Goal: Information Seeking & Learning: Learn about a topic

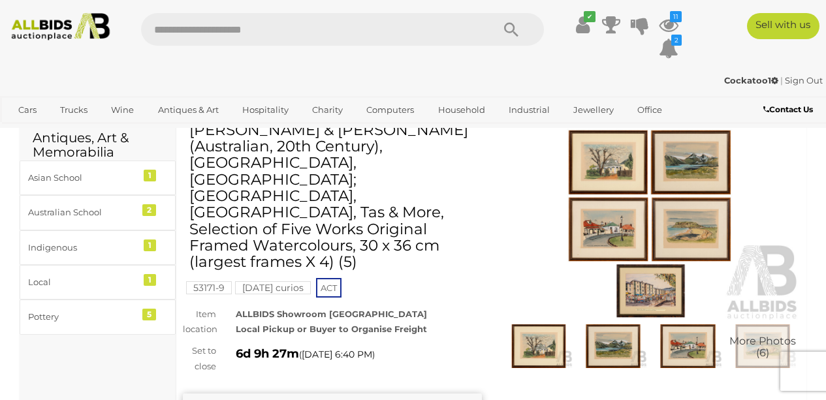
scroll to position [34, 0]
click at [587, 253] on img at bounding box center [650, 225] width 299 height 193
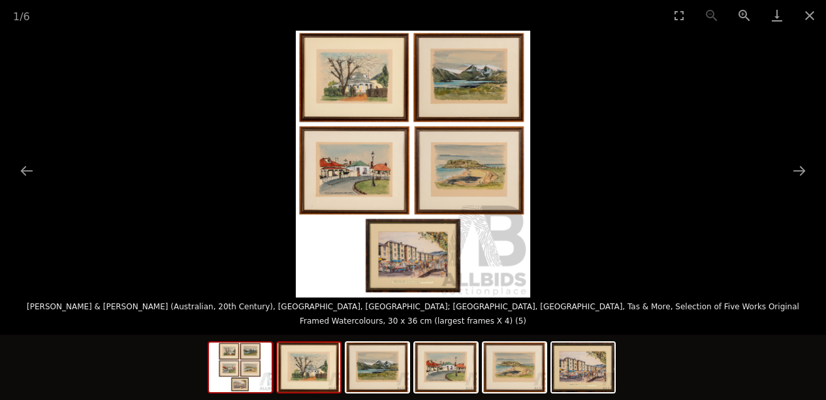
click at [331, 373] on img at bounding box center [308, 368] width 63 height 50
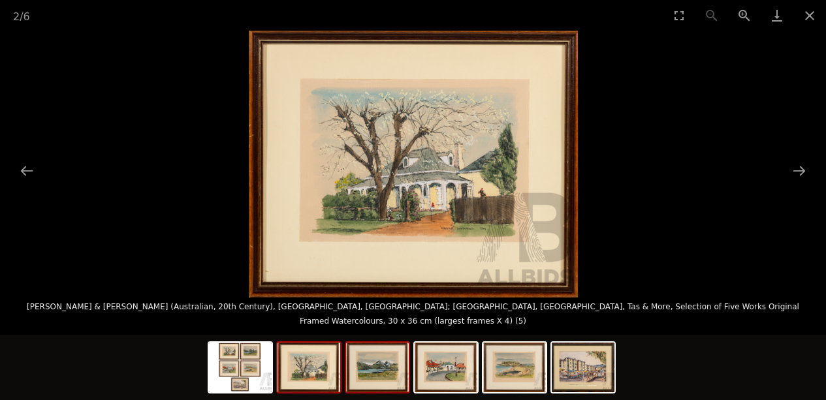
click at [382, 384] on img at bounding box center [377, 368] width 63 height 50
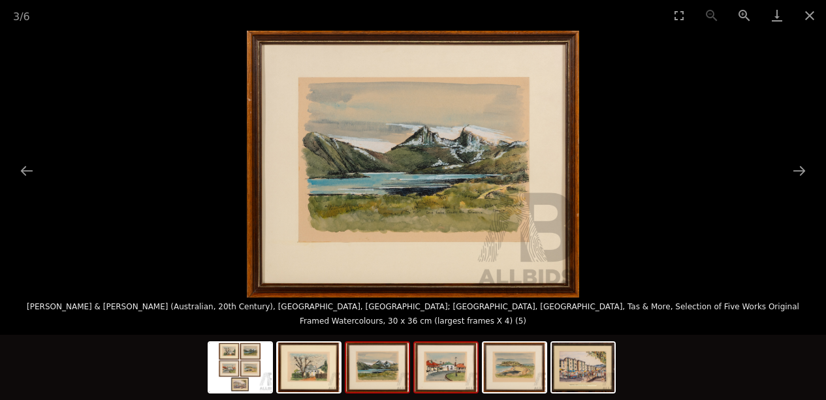
click at [440, 381] on img at bounding box center [445, 368] width 63 height 50
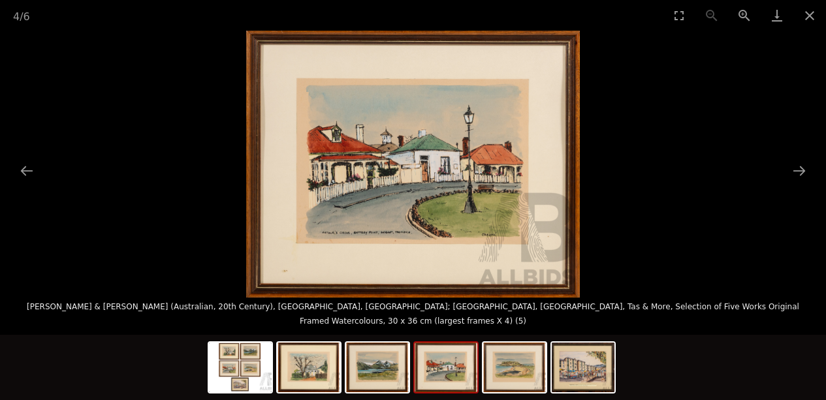
click at [445, 229] on img at bounding box center [412, 164] width 333 height 267
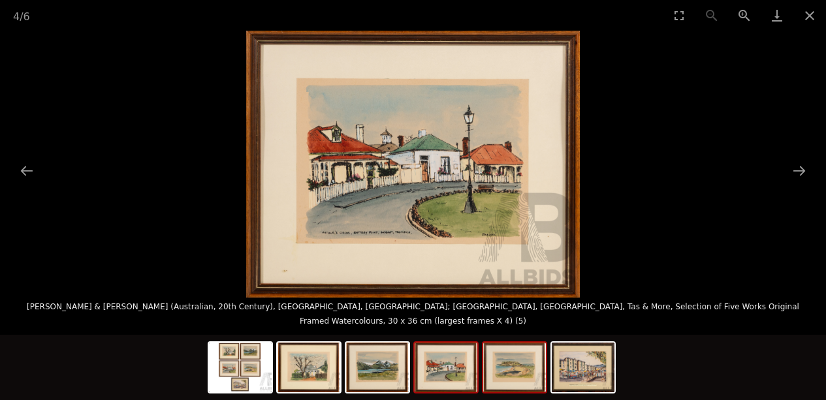
click at [501, 382] on img at bounding box center [514, 368] width 63 height 50
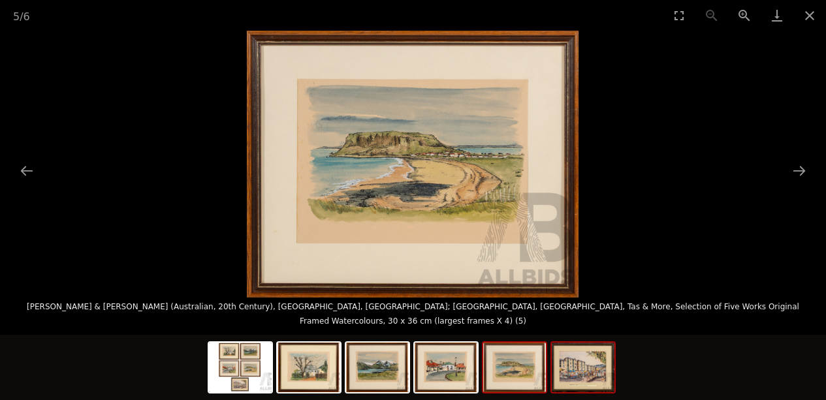
click at [574, 371] on img at bounding box center [582, 368] width 63 height 50
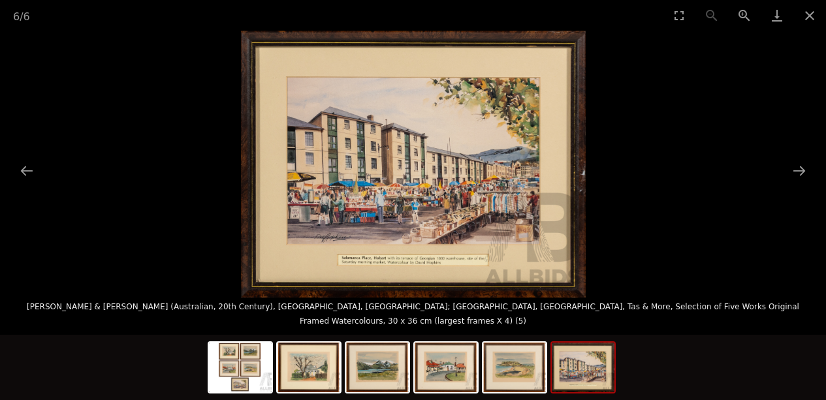
click at [444, 154] on img at bounding box center [413, 164] width 345 height 267
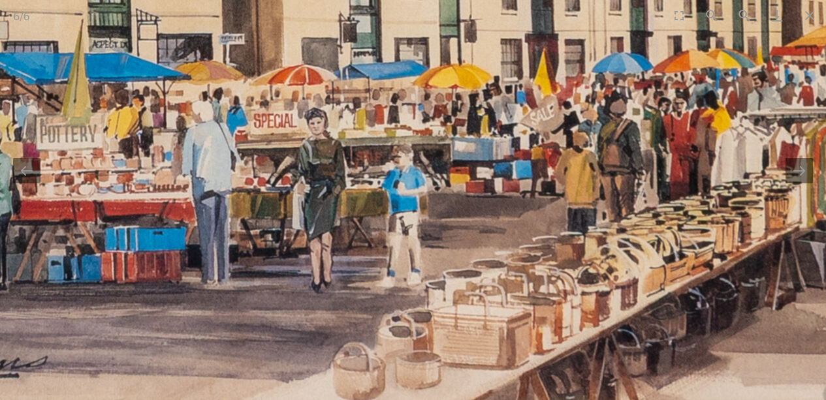
drag, startPoint x: 415, startPoint y: 234, endPoint x: 539, endPoint y: -97, distance: 353.3
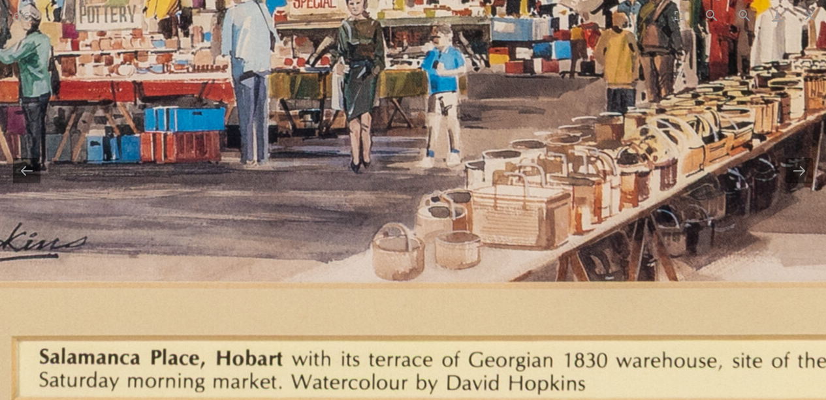
drag, startPoint x: 423, startPoint y: 228, endPoint x: 459, endPoint y: 136, distance: 99.6
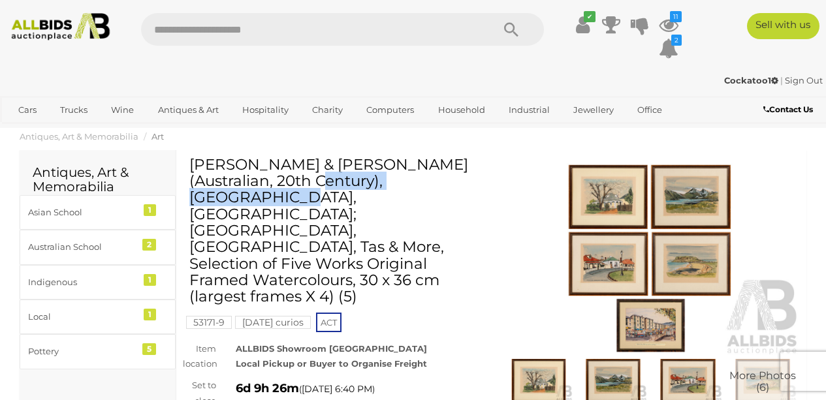
drag, startPoint x: 193, startPoint y: 166, endPoint x: 373, endPoint y: 169, distance: 180.1
click at [373, 169] on h1 "[PERSON_NAME] & [PERSON_NAME] (Australian, 20th Century), [GEOGRAPHIC_DATA], [G…" at bounding box center [333, 231] width 289 height 149
copy h1 "[PERSON_NAME] & [PERSON_NAME]"
